Goal: Check status: Check status

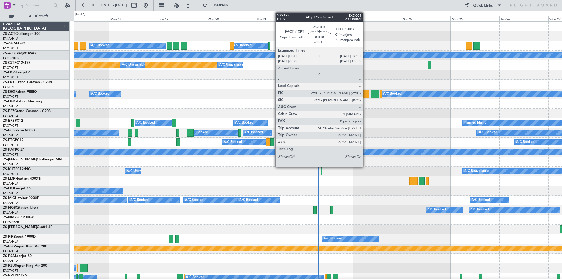
click at [366, 96] on div at bounding box center [364, 94] width 10 height 8
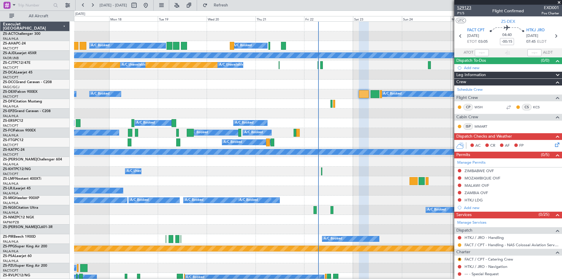
click at [469, 5] on span "529123" at bounding box center [464, 8] width 14 height 6
click at [150, 4] on button at bounding box center [145, 5] width 9 height 9
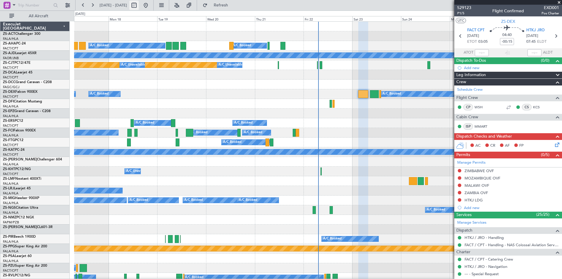
click at [139, 6] on button at bounding box center [133, 5] width 9 height 9
select select "8"
select select "2025"
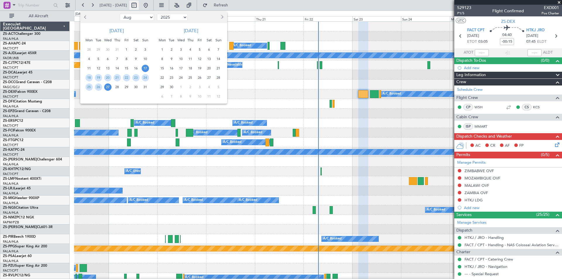
click at [152, 6] on div at bounding box center [281, 139] width 562 height 279
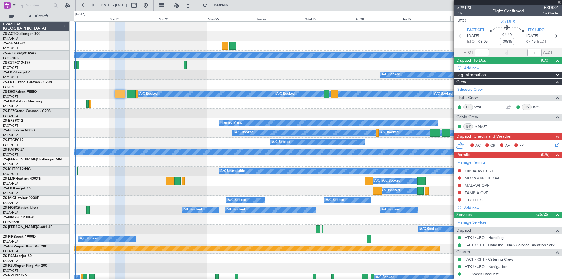
click at [137, 139] on div "A/C Booked Planned Maint A/C Unavailable Planned Maint A/C Booked A/C Booked A/…" at bounding box center [318, 278] width 488 height 512
click at [150, 8] on button at bounding box center [145, 5] width 9 height 9
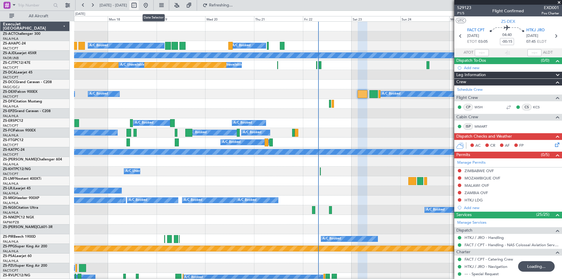
click at [139, 5] on button at bounding box center [133, 5] width 9 height 9
select select "8"
select select "2025"
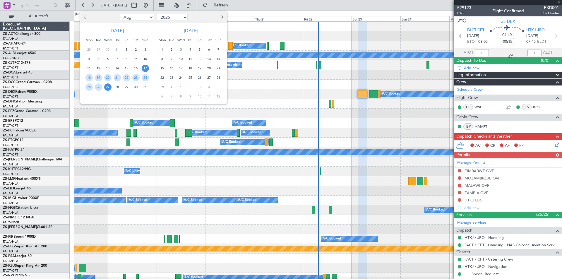
click at [208, 77] on span "27" at bounding box center [208, 77] width 7 height 7
drag, startPoint x: 162, startPoint y: 88, endPoint x: 222, endPoint y: 103, distance: 61.9
click at [162, 88] on span "29" at bounding box center [162, 86] width 7 height 7
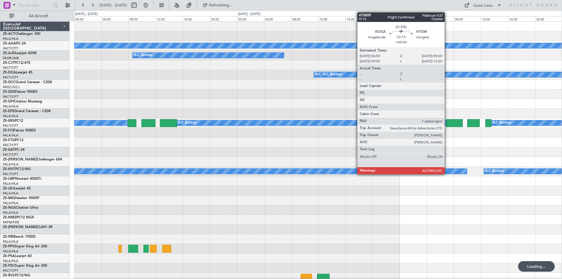
click at [447, 123] on div at bounding box center [454, 123] width 16 height 8
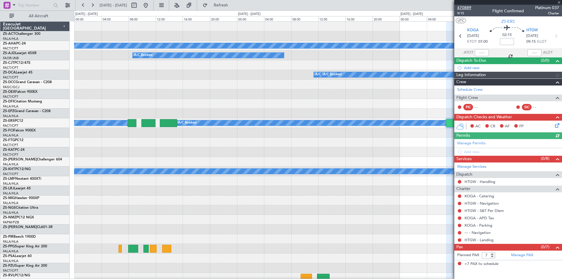
click at [467, 8] on span "470889" at bounding box center [464, 8] width 14 height 6
